Goal: Check status: Check status

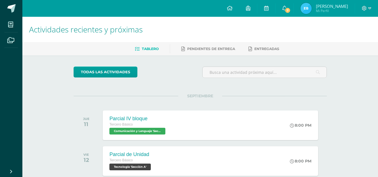
click at [308, 7] on img at bounding box center [306, 8] width 11 height 11
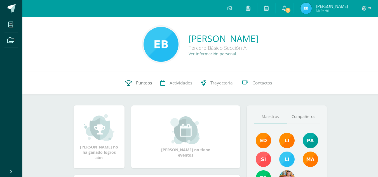
click at [139, 78] on link "Punteos" at bounding box center [138, 83] width 35 height 22
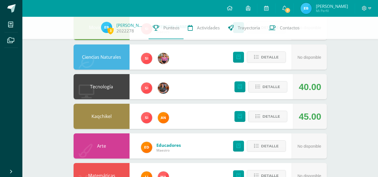
scroll to position [103, 0]
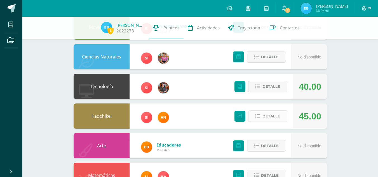
click at [271, 113] on span "Detalle" at bounding box center [272, 116] width 18 height 10
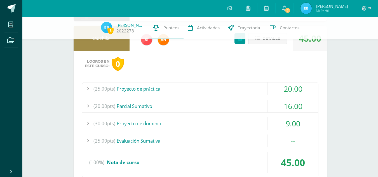
scroll to position [181, 0]
click at [286, 94] on div "20.00" at bounding box center [293, 89] width 50 height 13
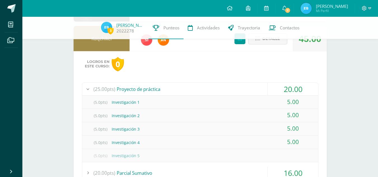
click at [290, 88] on div "20.00" at bounding box center [293, 89] width 50 height 13
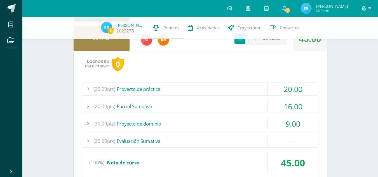
click at [285, 105] on div "16.00" at bounding box center [293, 106] width 50 height 13
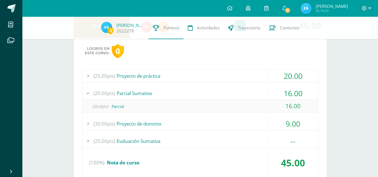
scroll to position [199, 0]
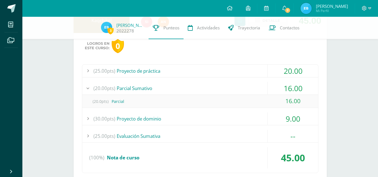
click at [290, 117] on div "9.00" at bounding box center [293, 119] width 50 height 13
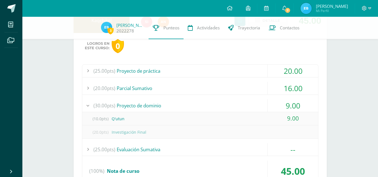
click at [293, 106] on div "9.00" at bounding box center [293, 105] width 50 height 13
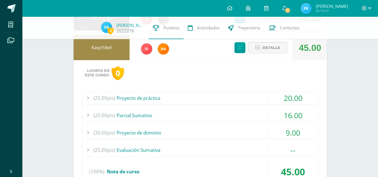
scroll to position [171, 0]
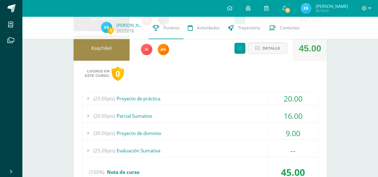
click at [280, 55] on div "Detalle" at bounding box center [259, 48] width 67 height 25
click at [277, 49] on span "Detalle" at bounding box center [272, 48] width 18 height 10
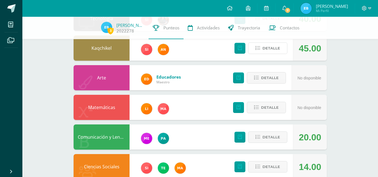
scroll to position [214, 0]
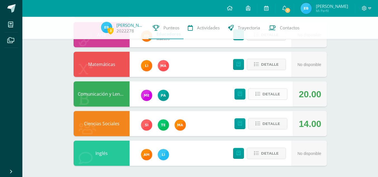
click at [279, 93] on span "Detalle" at bounding box center [272, 94] width 18 height 10
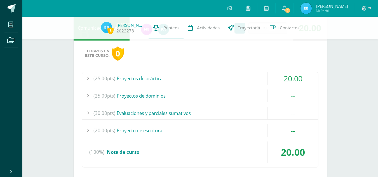
scroll to position [296, 0]
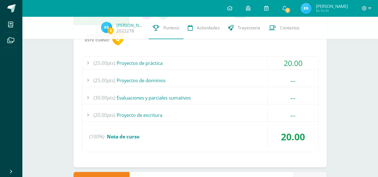
click at [285, 59] on div "20.00" at bounding box center [293, 63] width 50 height 13
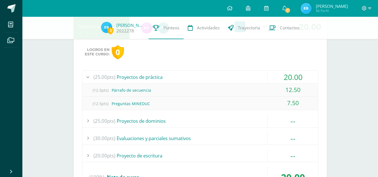
scroll to position [281, 0]
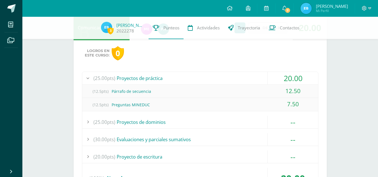
click at [296, 77] on div "20.00" at bounding box center [293, 78] width 50 height 13
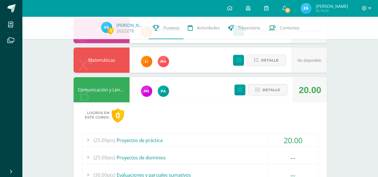
scroll to position [216, 0]
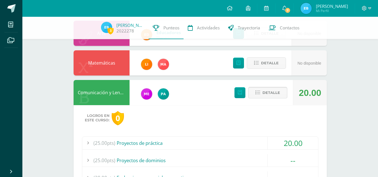
click at [273, 97] on span "Detalle" at bounding box center [272, 93] width 18 height 10
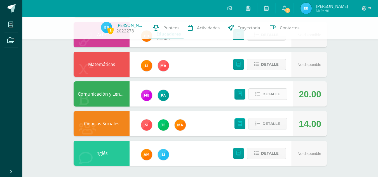
click at [271, 90] on span "Detalle" at bounding box center [272, 94] width 18 height 10
